Goal: Task Accomplishment & Management: Use online tool/utility

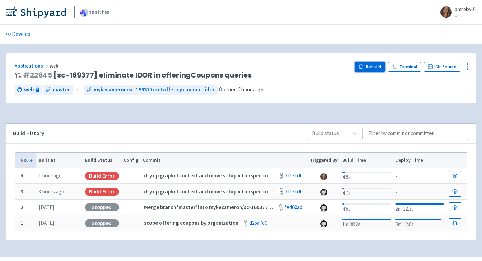
click at [370, 66] on button "Rebuild" at bounding box center [370, 67] width 31 height 10
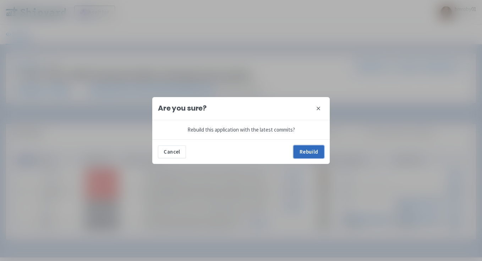
click at [303, 148] on button "Rebuild" at bounding box center [309, 151] width 31 height 13
